Goal: Find specific page/section: Find specific page/section

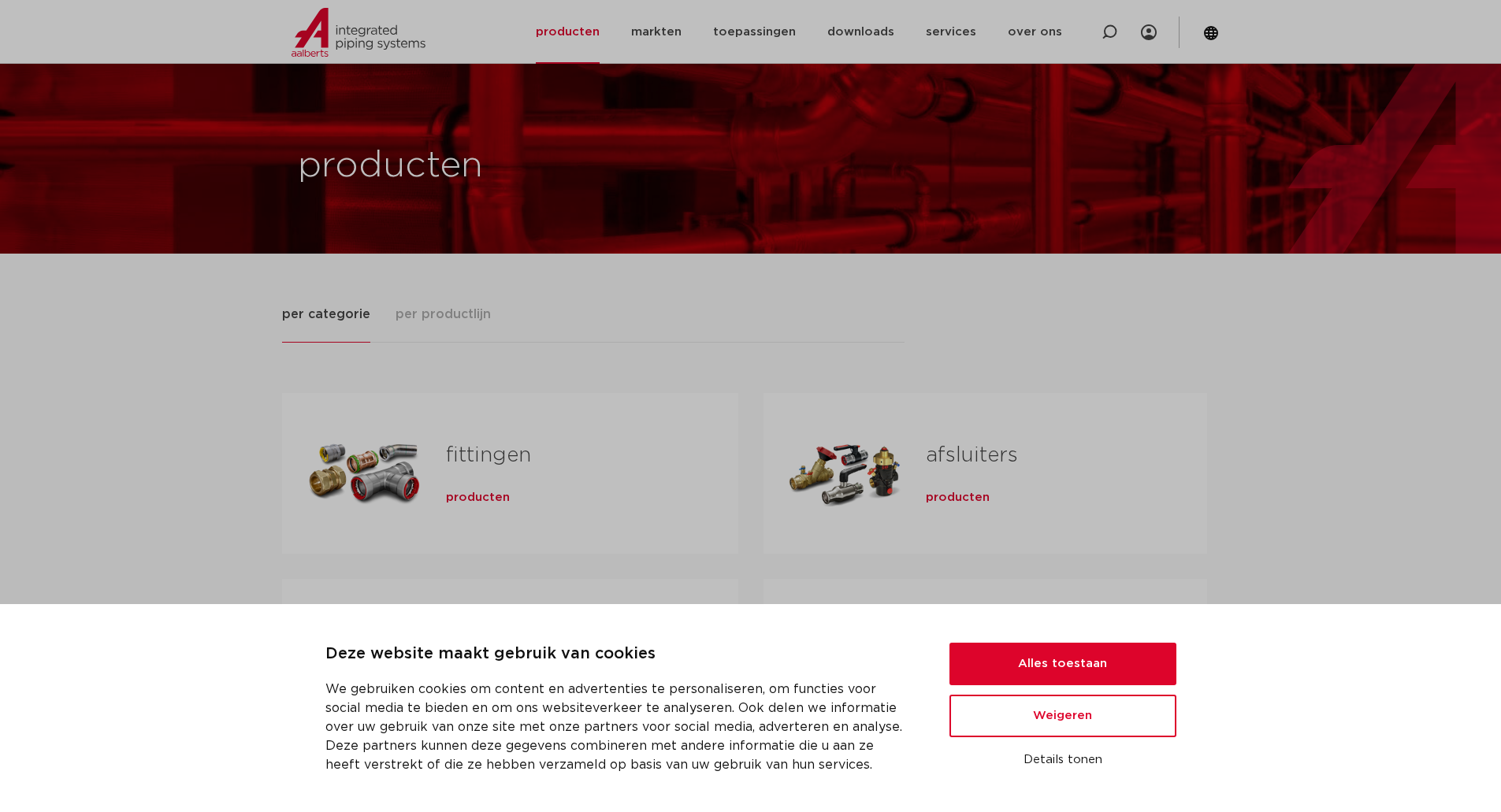
scroll to position [315, 0]
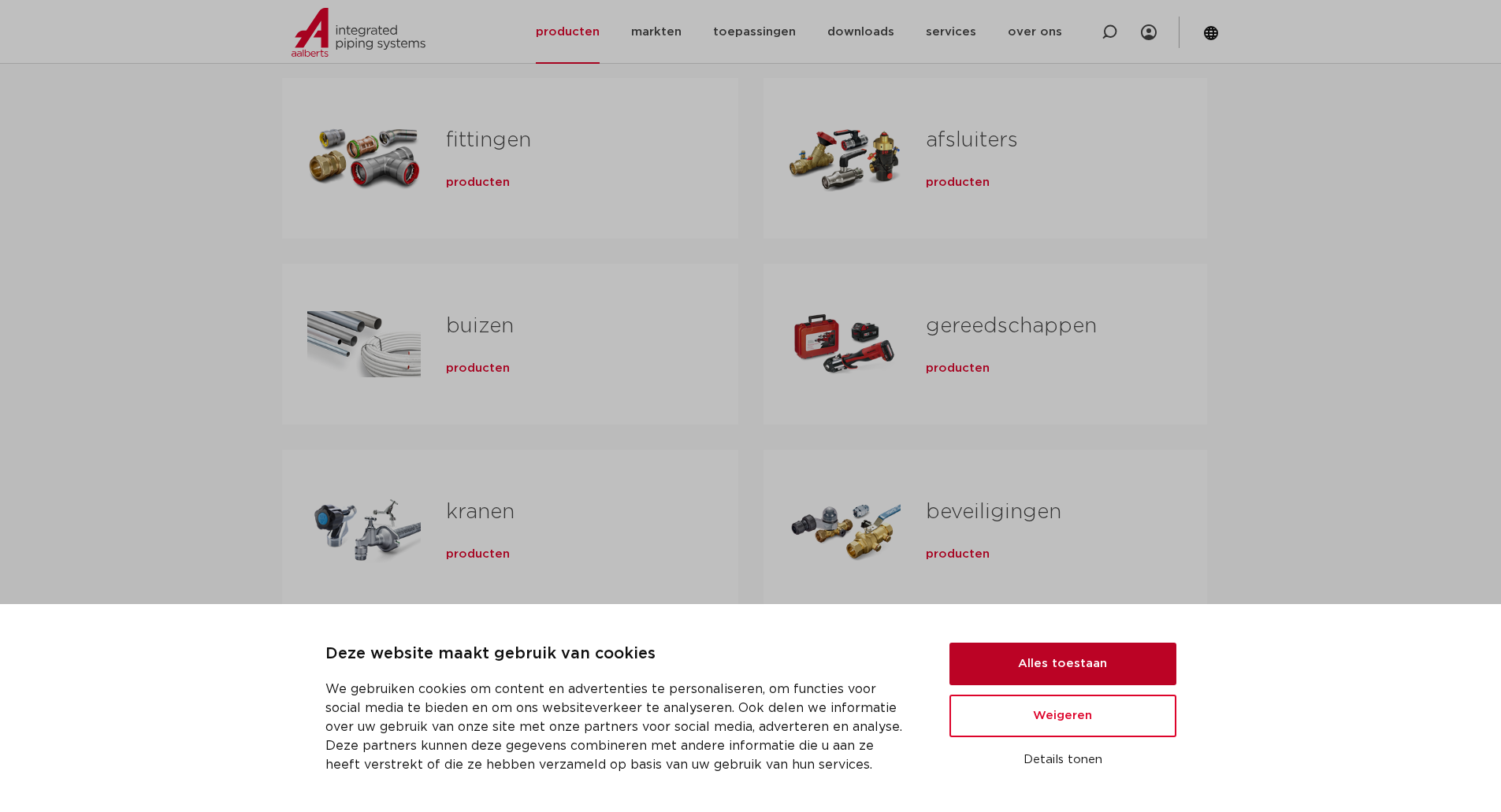
click at [1091, 665] on button "Alles toestaan" at bounding box center [1063, 664] width 227 height 43
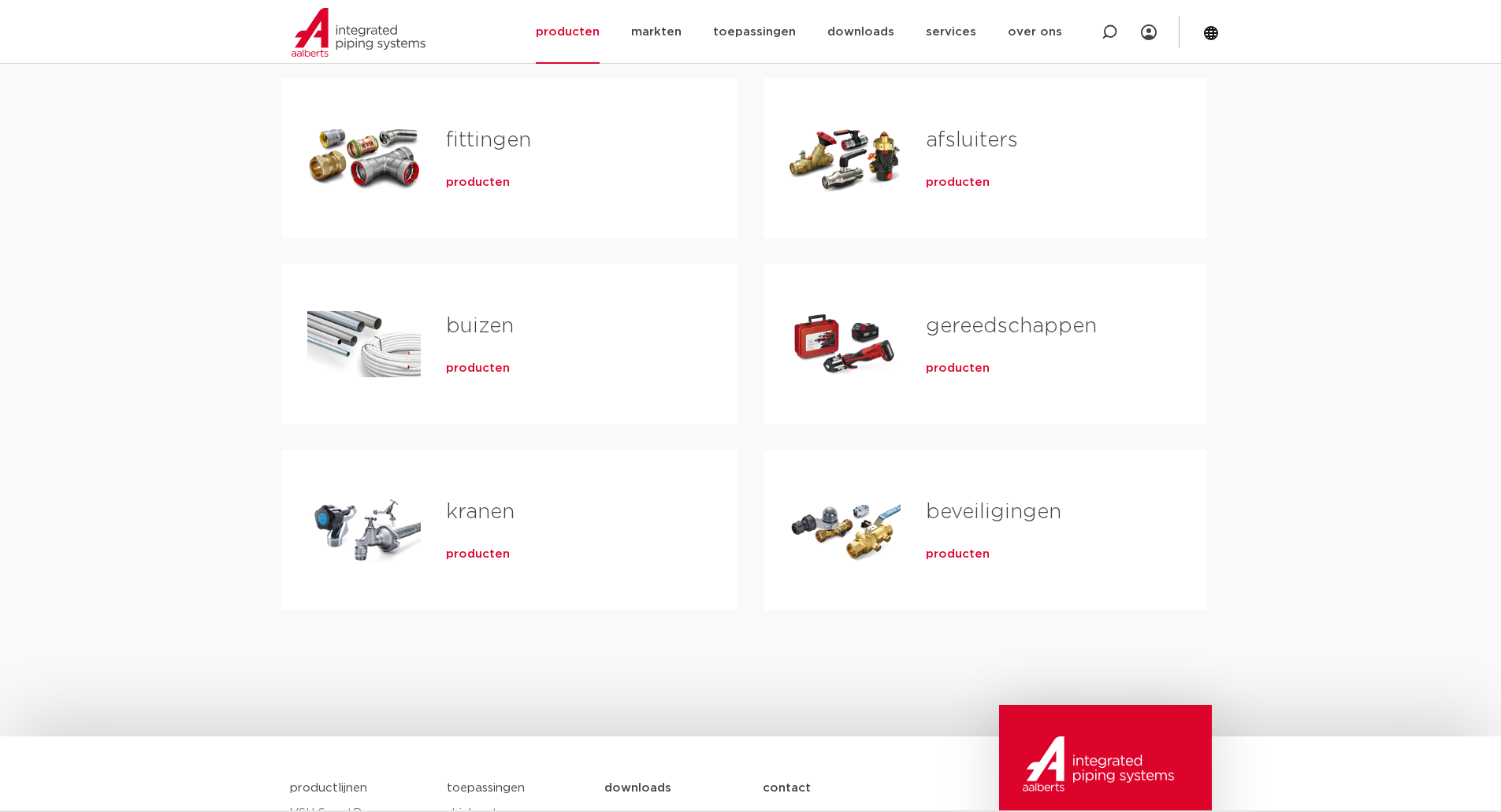
scroll to position [0, 0]
click at [939, 554] on span "producten" at bounding box center [958, 554] width 64 height 16
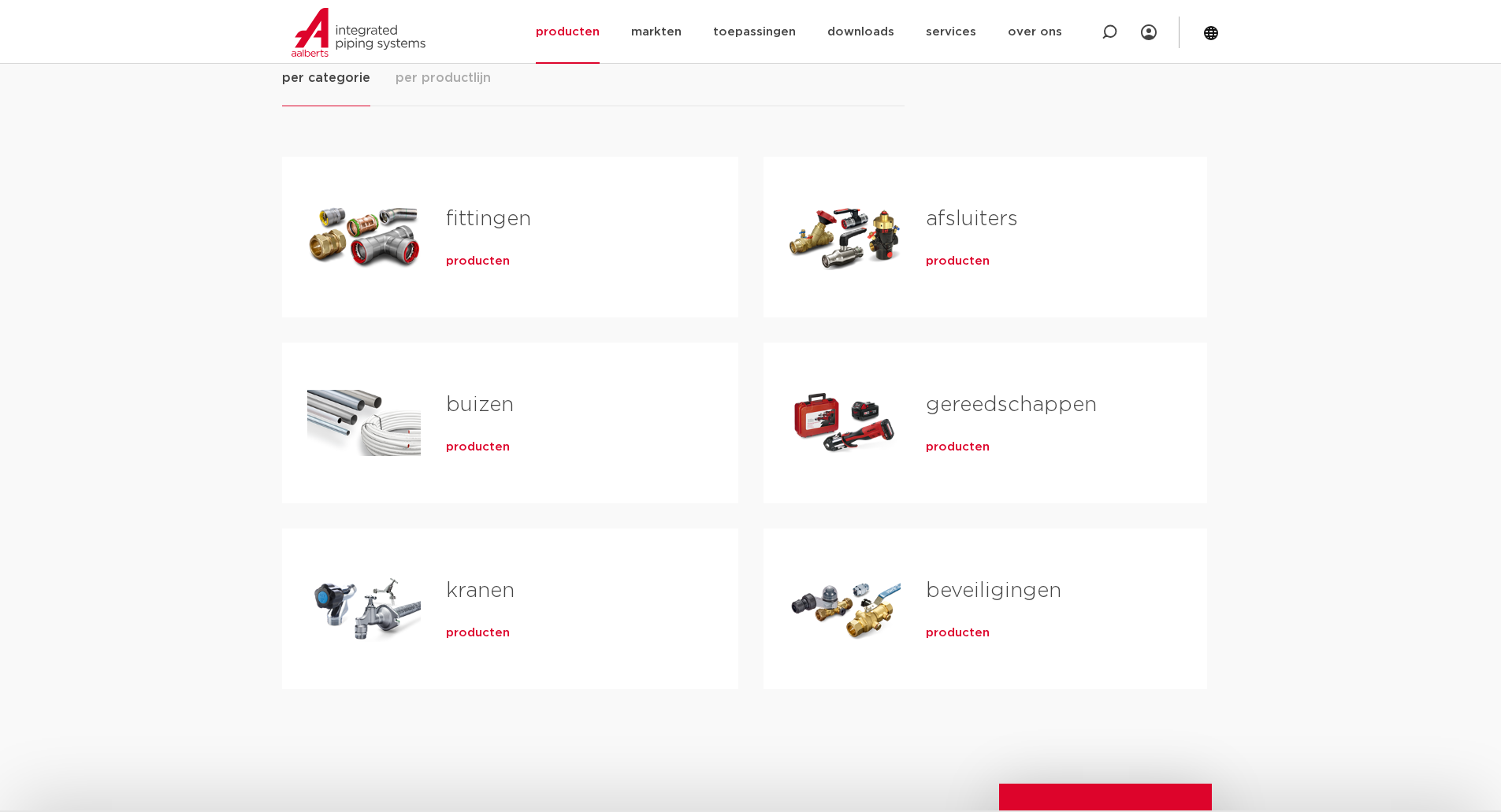
scroll to position [315, 0]
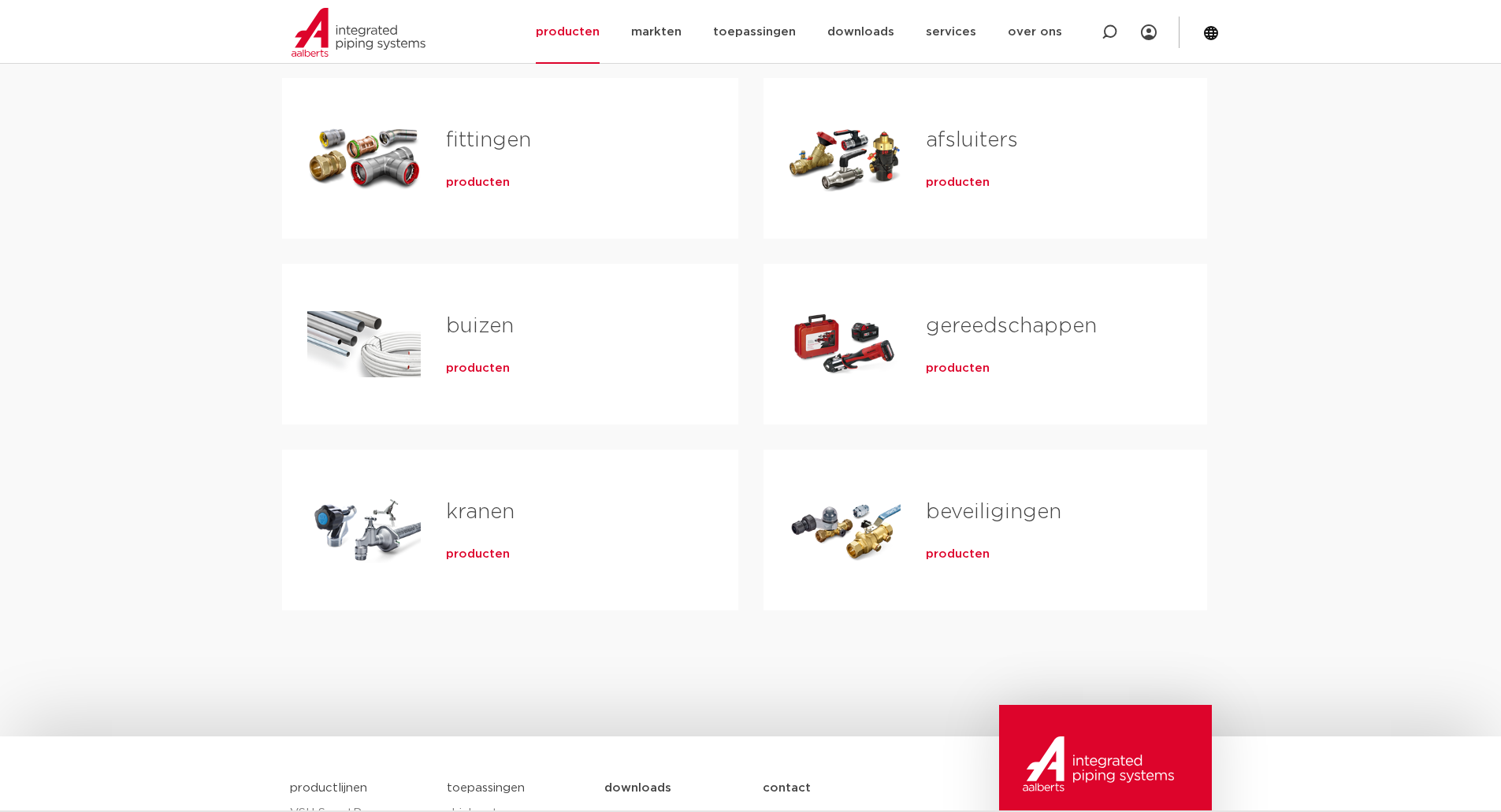
click at [967, 557] on span "producten" at bounding box center [958, 554] width 64 height 16
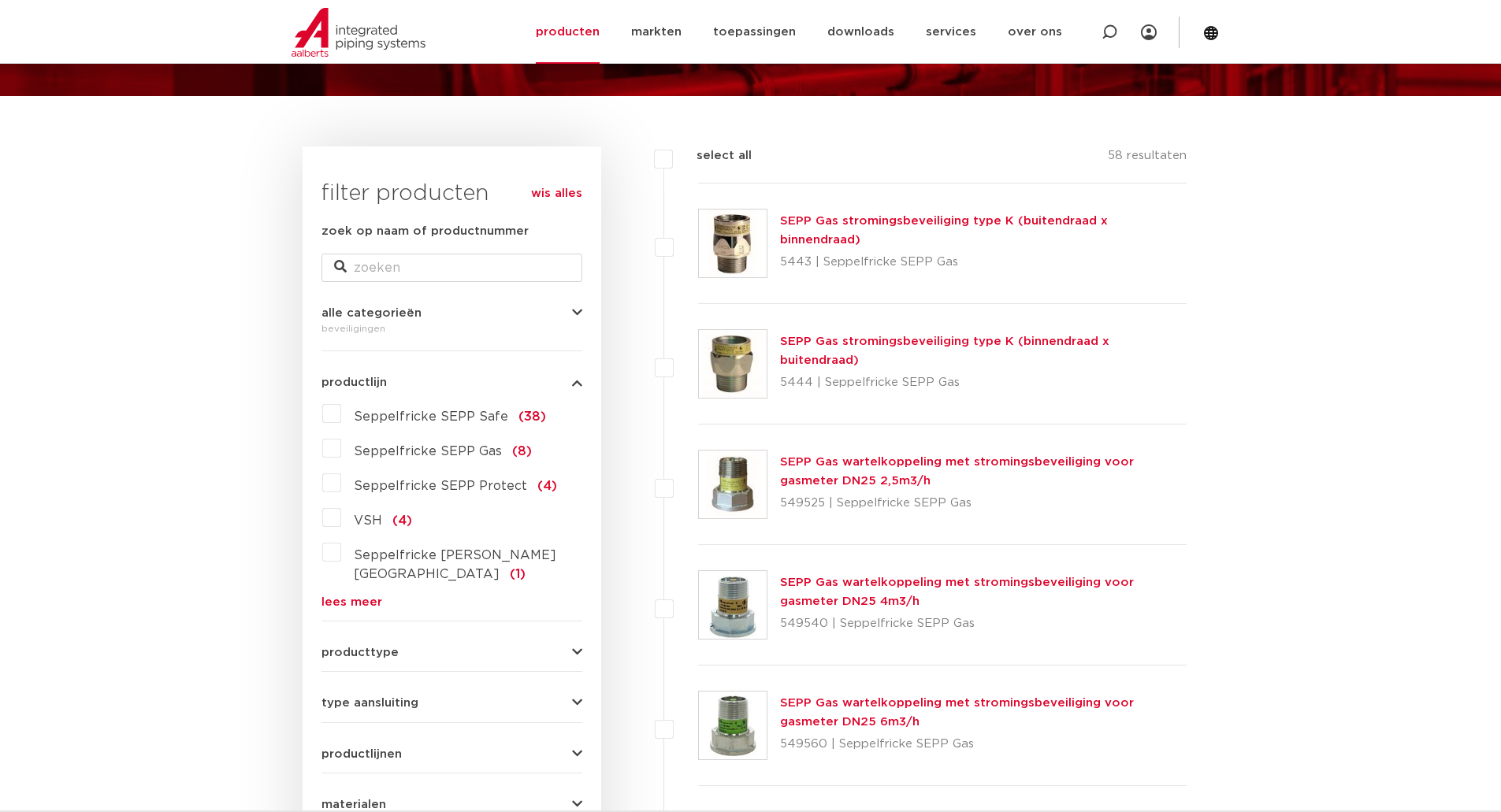
scroll to position [236, 0]
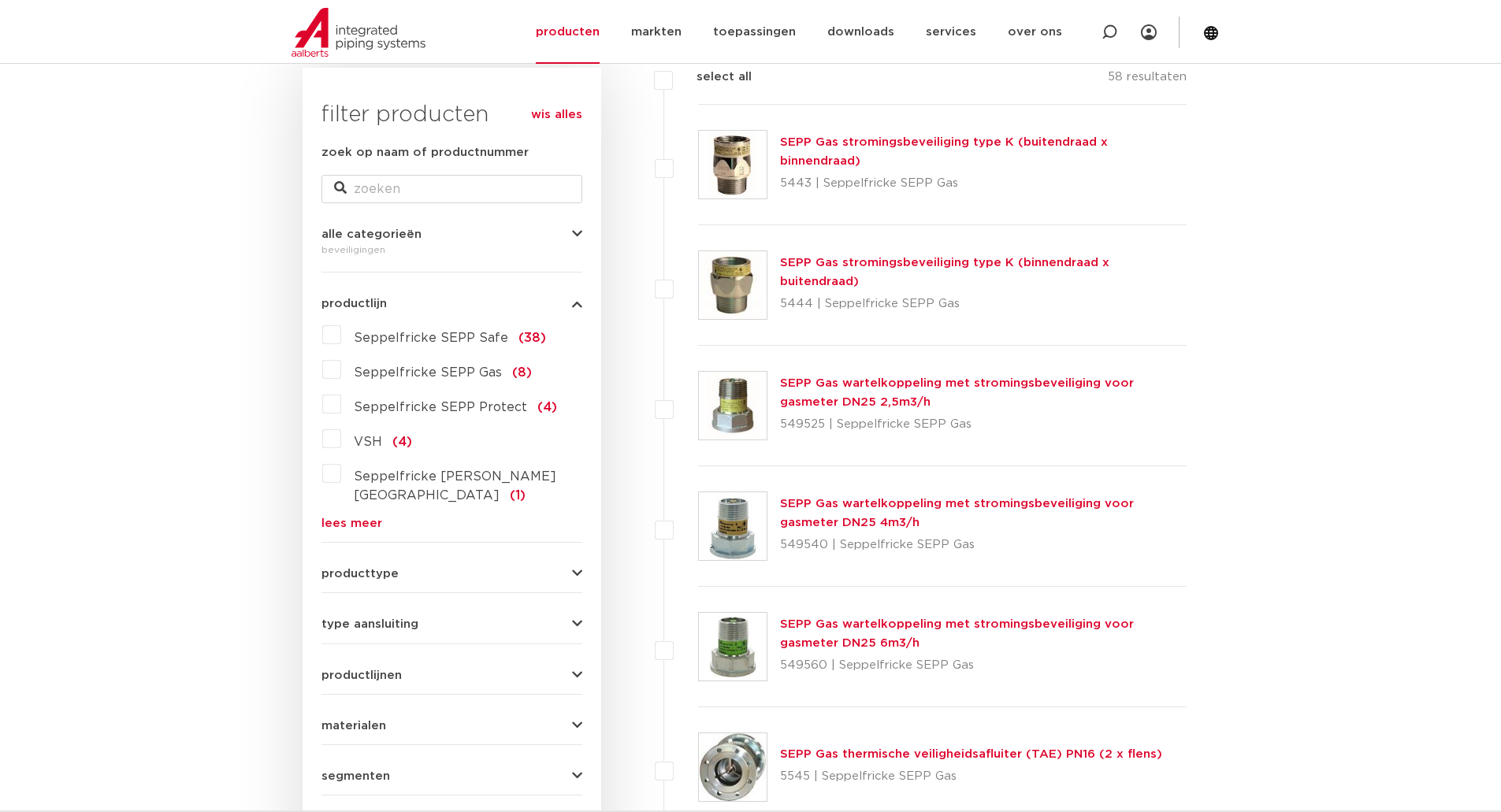
click at [419, 568] on button "producttype" at bounding box center [452, 574] width 261 height 12
